Goal: Information Seeking & Learning: Learn about a topic

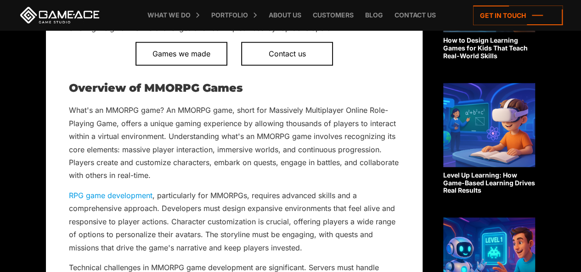
scroll to position [422, 0]
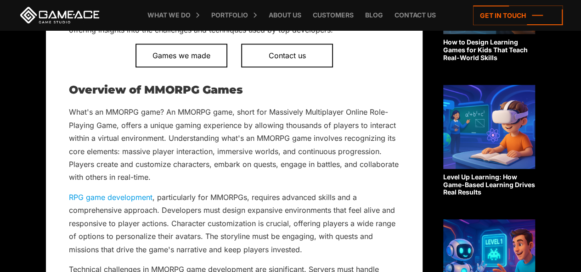
click at [216, 133] on p "What's an MMORPG game? An MMORPG game, short for Massively Multiplayer Online R…" at bounding box center [234, 145] width 331 height 79
click at [217, 144] on p "What's an MMORPG game? An MMORPG game, short for Massively Multiplayer Online R…" at bounding box center [234, 145] width 331 height 79
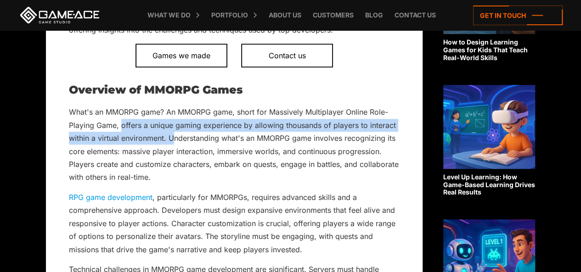
drag, startPoint x: 121, startPoint y: 126, endPoint x: 171, endPoint y: 142, distance: 52.4
click at [171, 142] on p "What's an MMORPG game? An MMORPG game, short for Massively Multiplayer Online R…" at bounding box center [234, 145] width 331 height 79
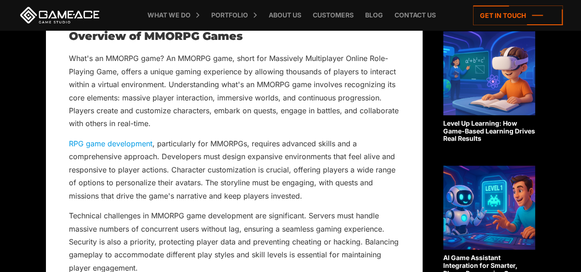
scroll to position [478, 0]
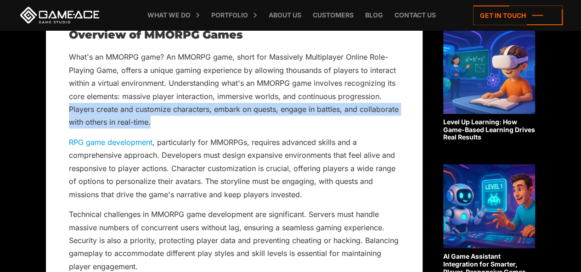
drag, startPoint x: 70, startPoint y: 108, endPoint x: 162, endPoint y: 117, distance: 92.3
click at [162, 117] on p "What's an MMORPG game? An MMORPG game, short for Massively Multiplayer Online R…" at bounding box center [234, 90] width 331 height 79
copy p "Players create and customize characters, embark on quests, engage in battles, a…"
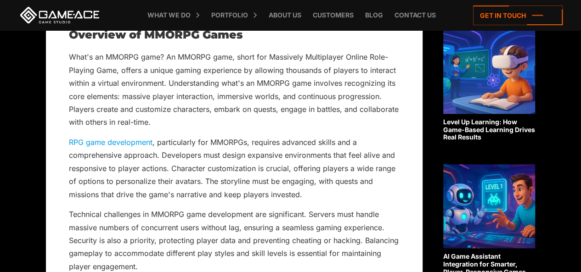
click at [234, 136] on p "RPG game development , particularly for MMORPGs, requires advanced skills and a…" at bounding box center [234, 168] width 331 height 65
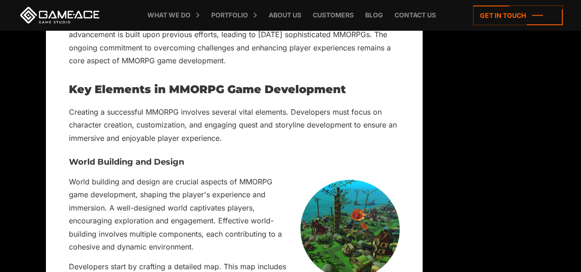
scroll to position [1598, 0]
